Goal: Transaction & Acquisition: Purchase product/service

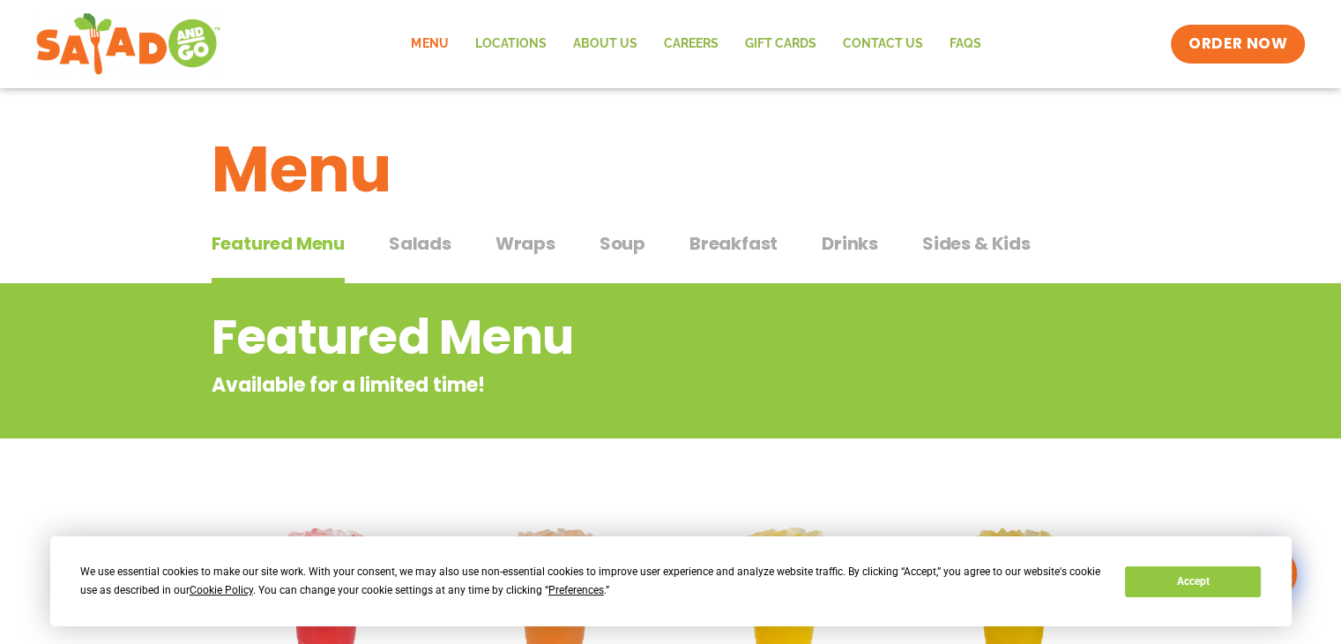
click at [421, 242] on span "Salads" at bounding box center [420, 243] width 63 height 26
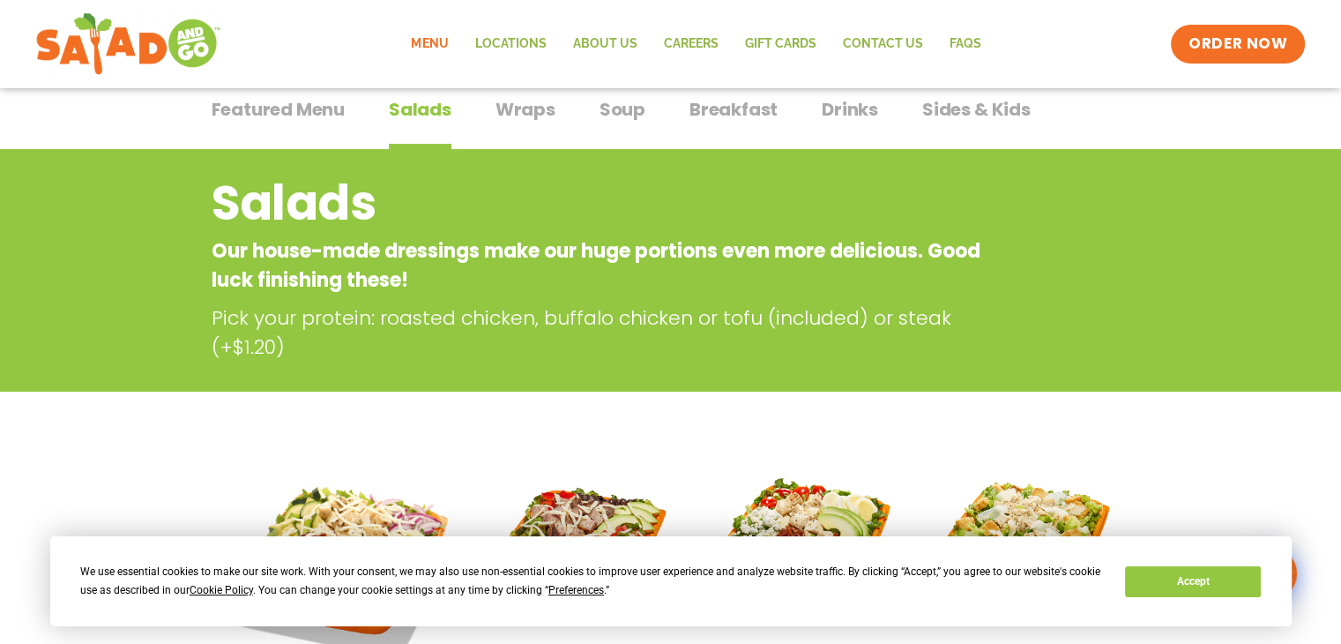
scroll to position [159, 0]
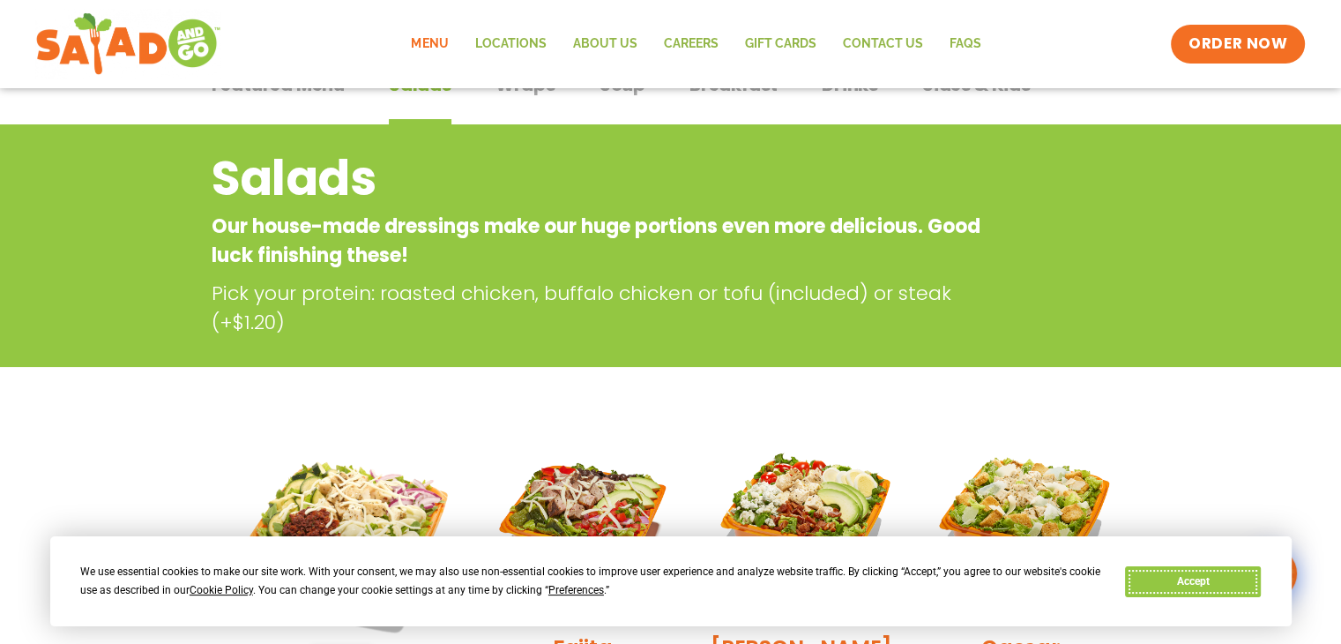
click at [1172, 588] on button "Accept" at bounding box center [1193, 581] width 136 height 31
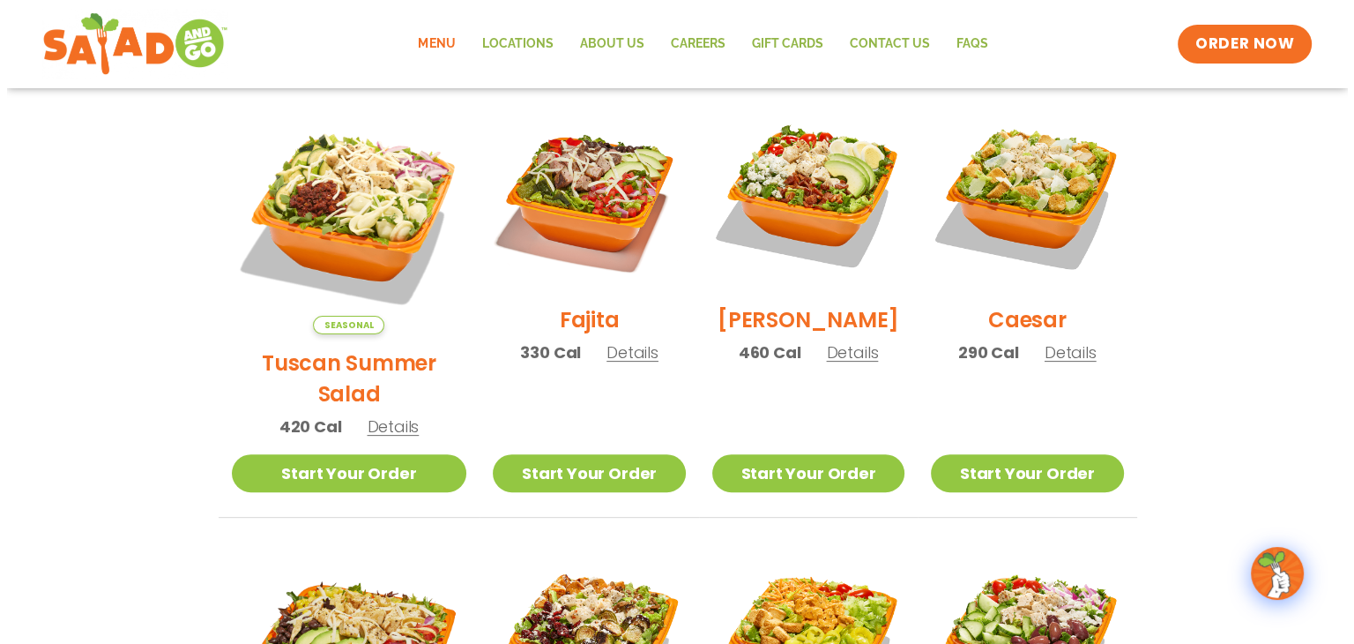
scroll to position [488, 0]
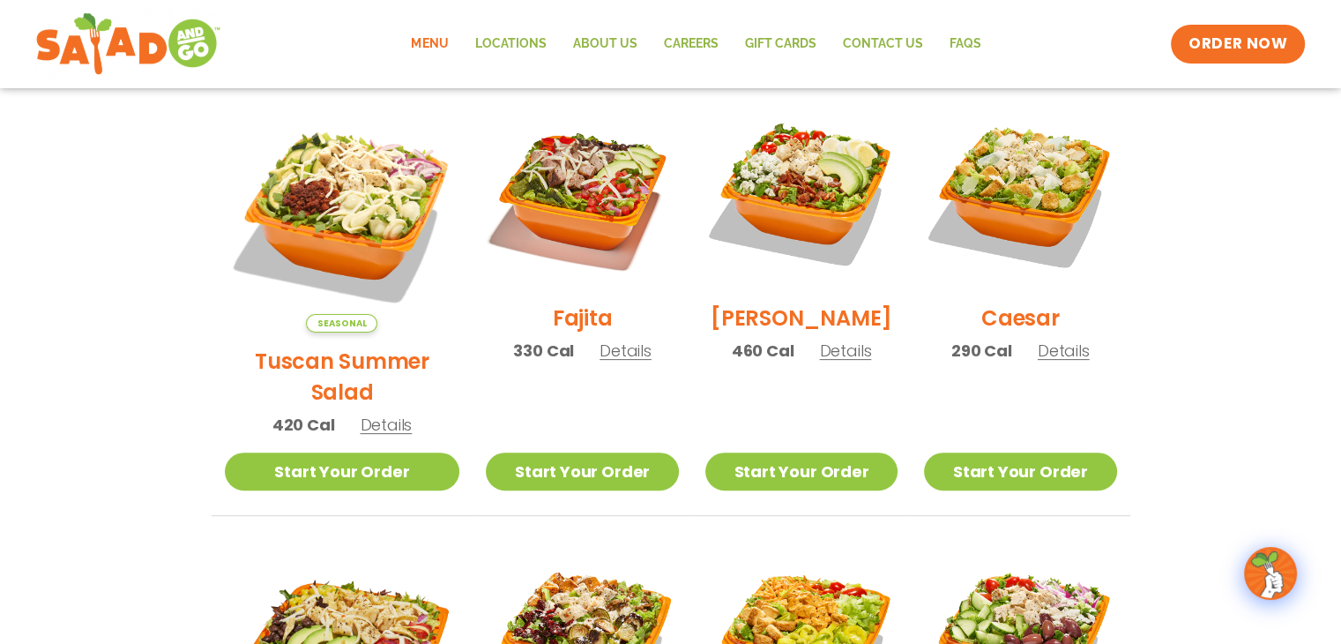
click at [1069, 361] on span "Details" at bounding box center [1064, 350] width 52 height 22
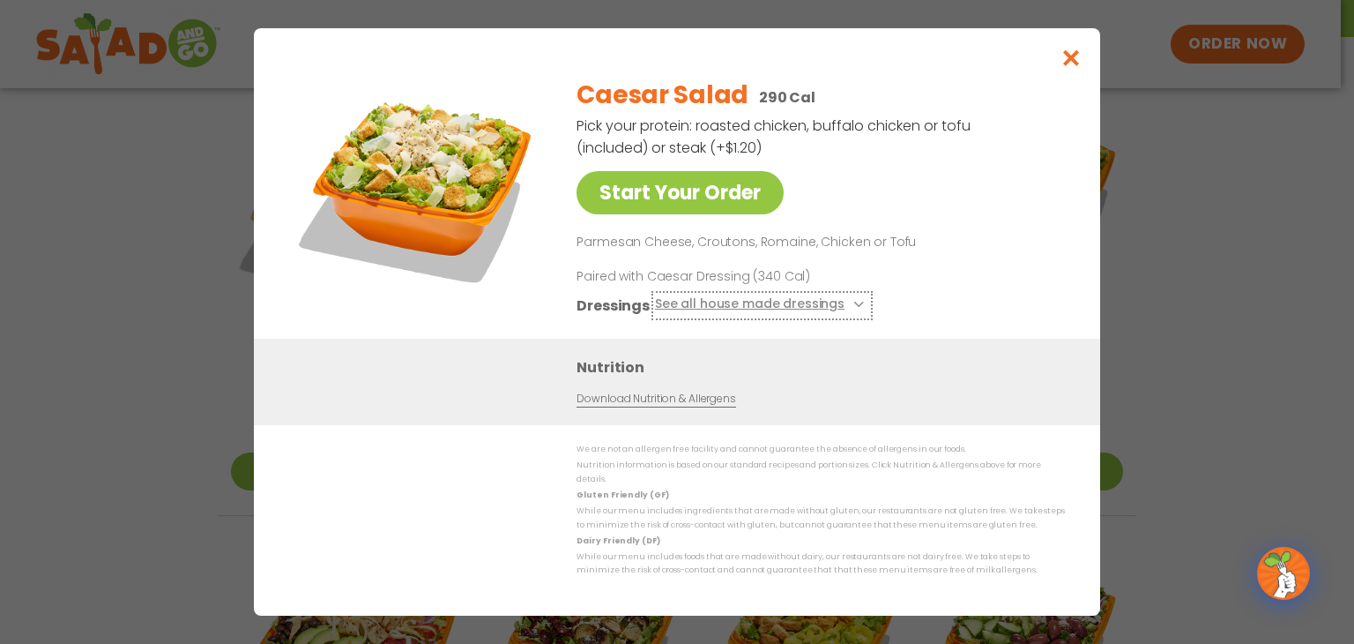
click at [854, 308] on icon at bounding box center [857, 304] width 7 height 7
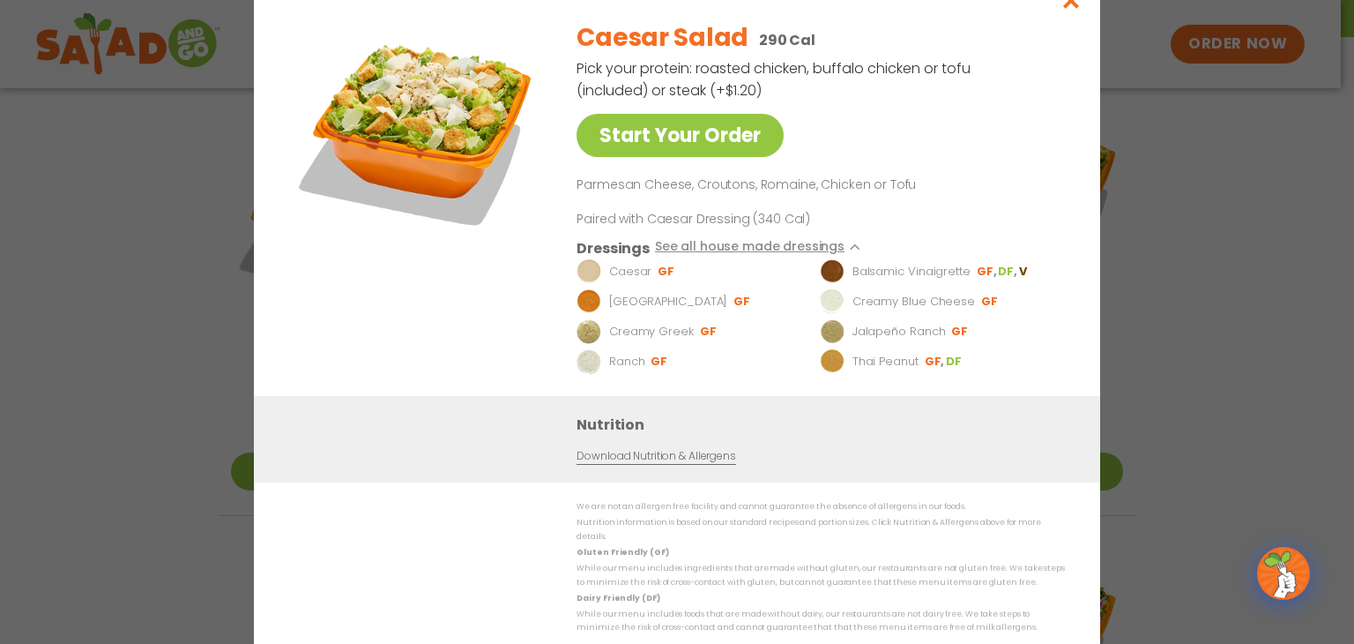
click at [712, 459] on link "Download Nutrition & Allergens" at bounding box center [656, 456] width 159 height 17
click at [854, 250] on icon at bounding box center [857, 246] width 7 height 7
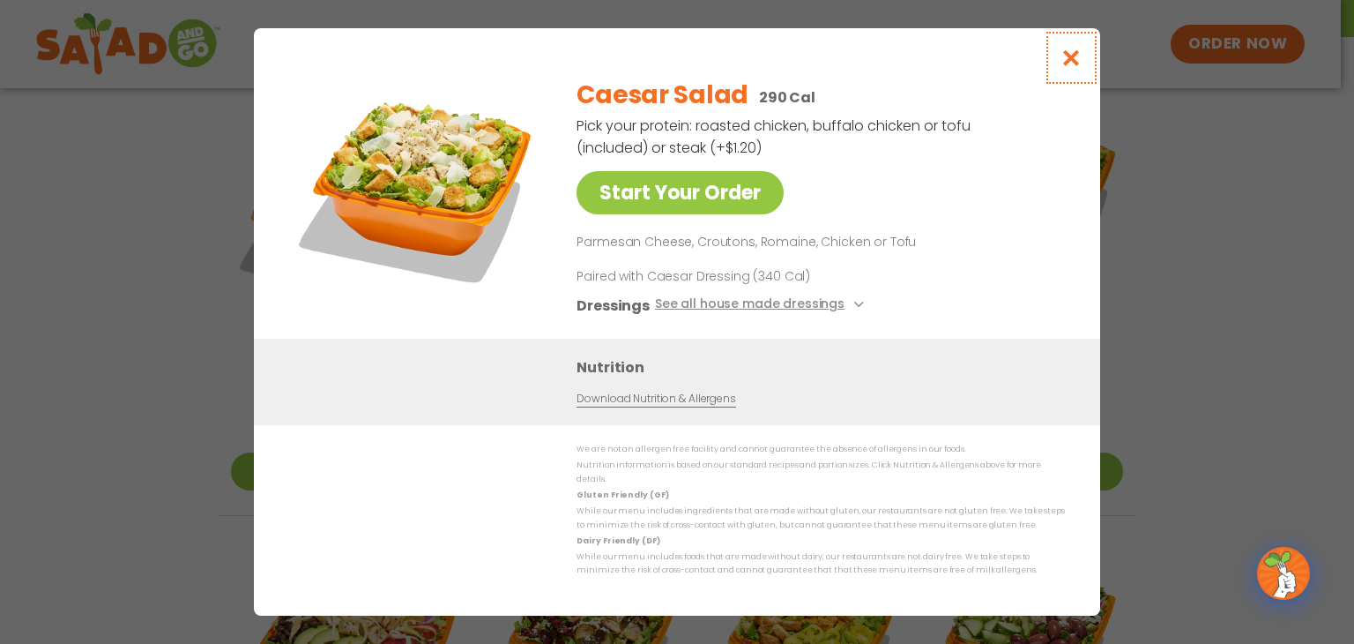
click at [1074, 64] on icon "Close modal" at bounding box center [1072, 57] width 22 height 19
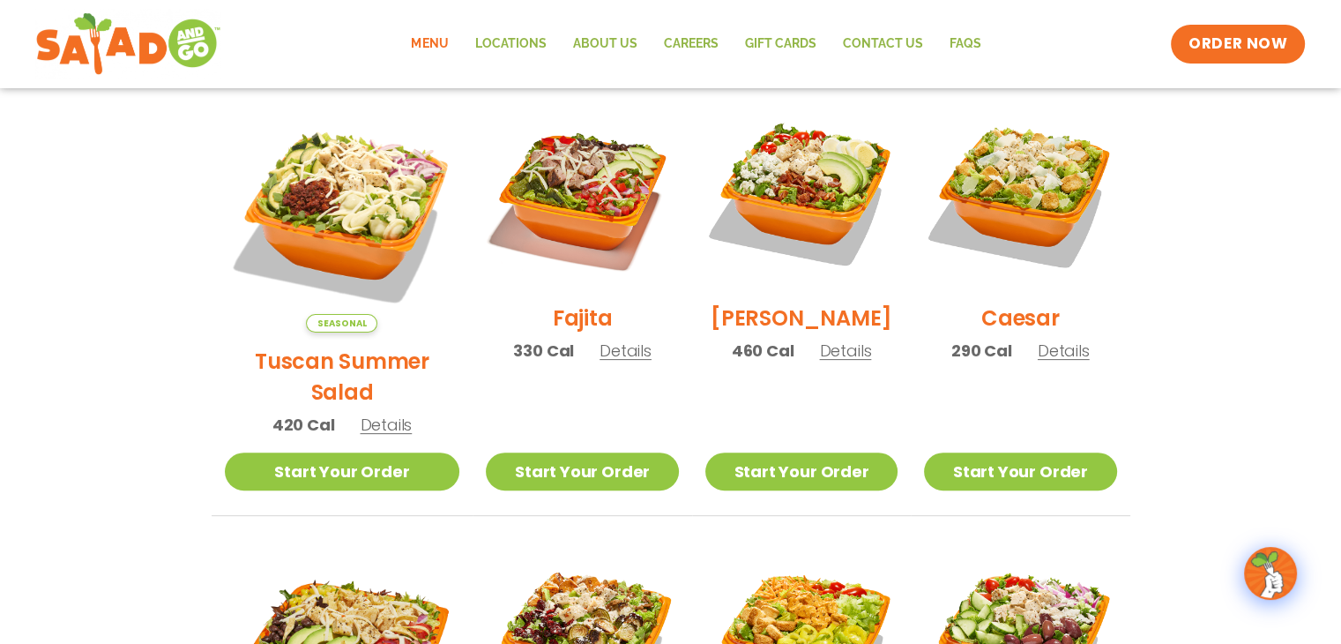
click at [821, 359] on span "Details" at bounding box center [845, 350] width 52 height 22
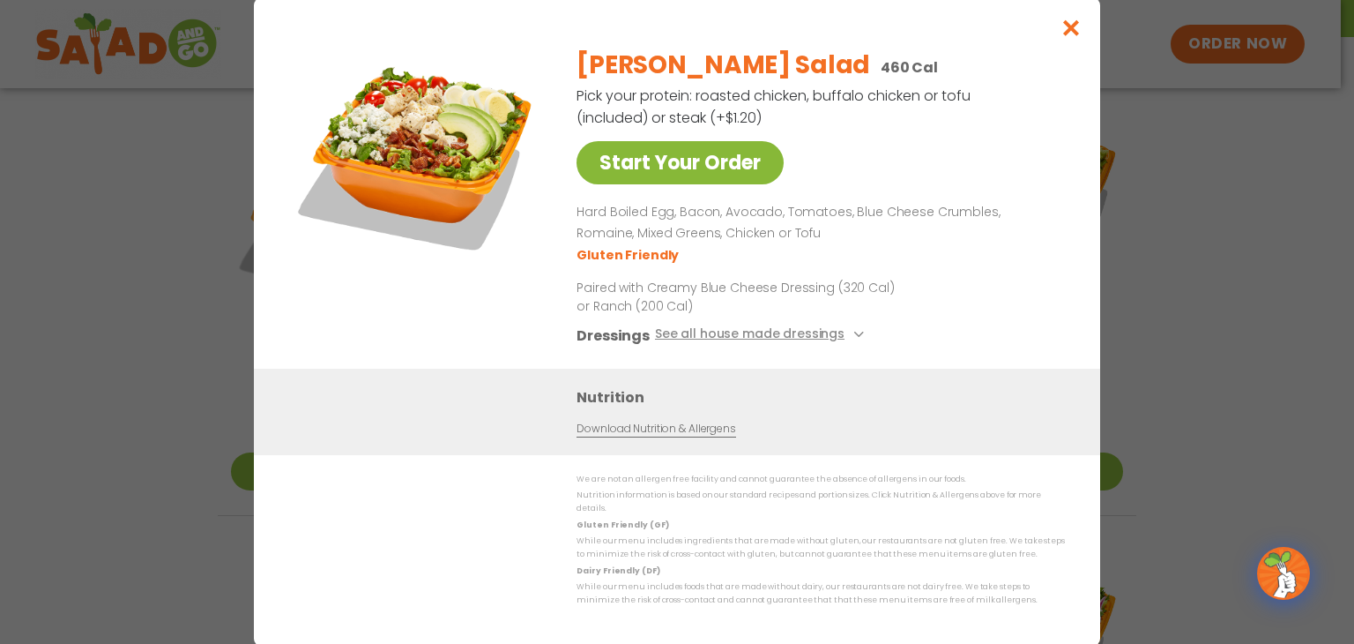
click at [712, 174] on link "Start Your Order" at bounding box center [680, 162] width 207 height 43
